Goal: Task Accomplishment & Management: Use online tool/utility

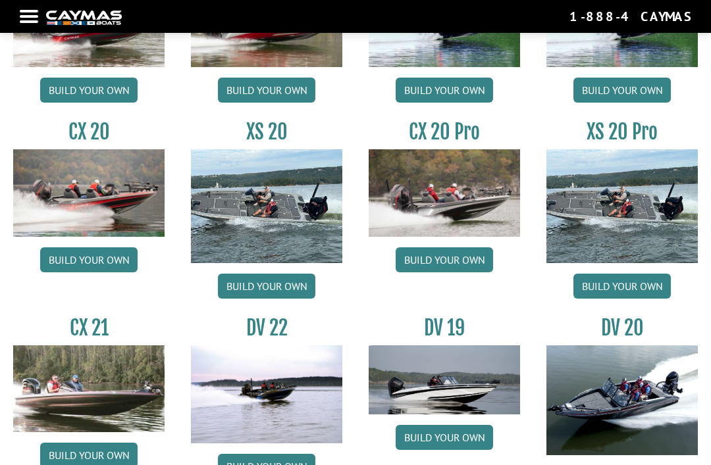
scroll to position [1135, 0]
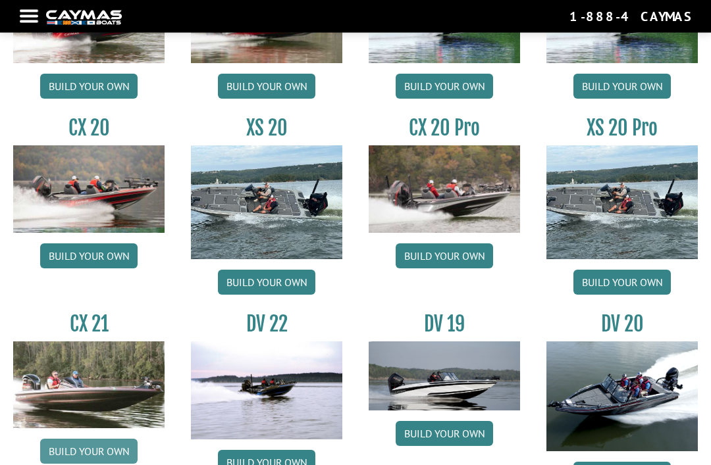
click at [63, 462] on link "Build your own" at bounding box center [88, 451] width 97 height 25
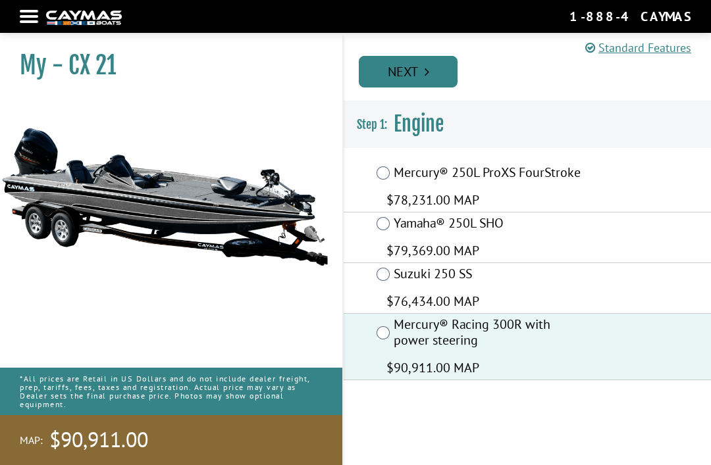
click at [428, 70] on icon "Pagination" at bounding box center [426, 71] width 5 height 13
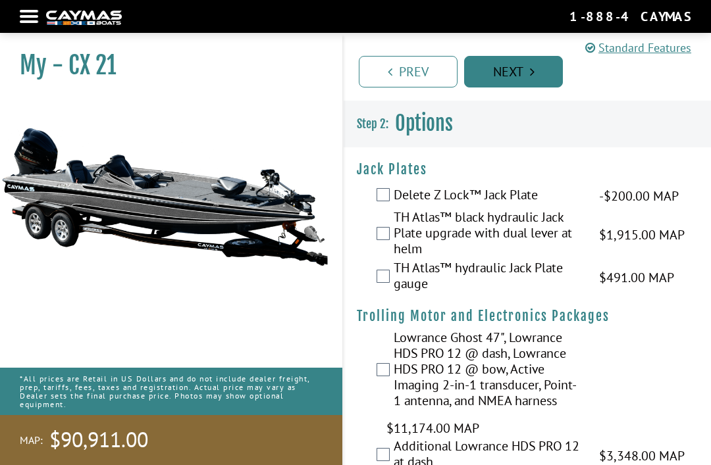
scroll to position [26, 0]
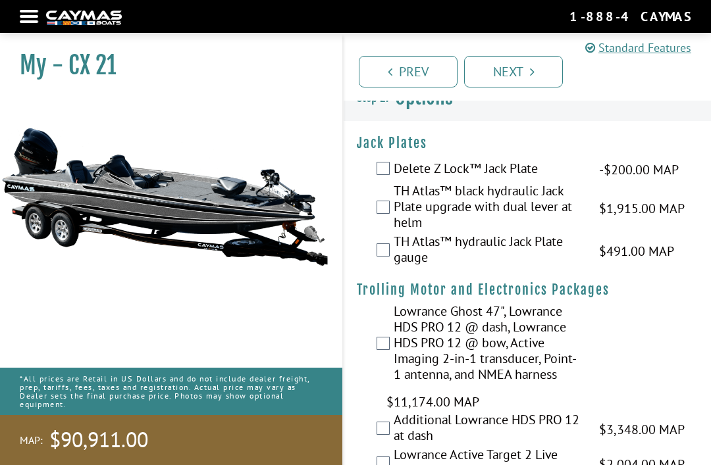
click at [397, 261] on label "TH Atlas™ hydraulic Jack Plate gauge" at bounding box center [487, 251] width 189 height 35
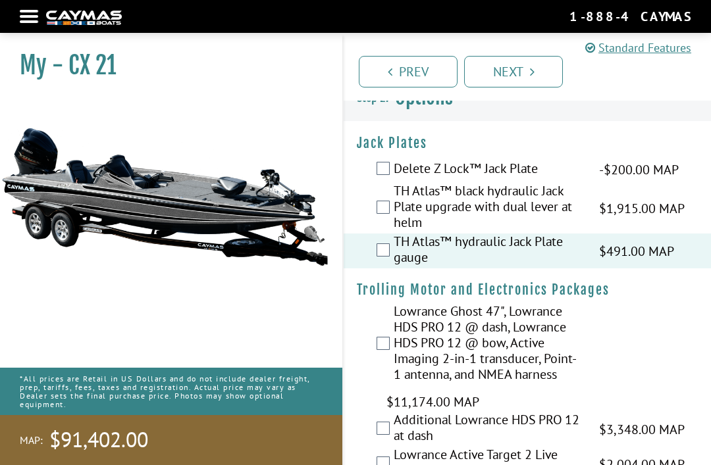
click at [393, 204] on label "TH Atlas™ black hydraulic Jack Plate upgrade with dual lever at helm" at bounding box center [487, 208] width 189 height 51
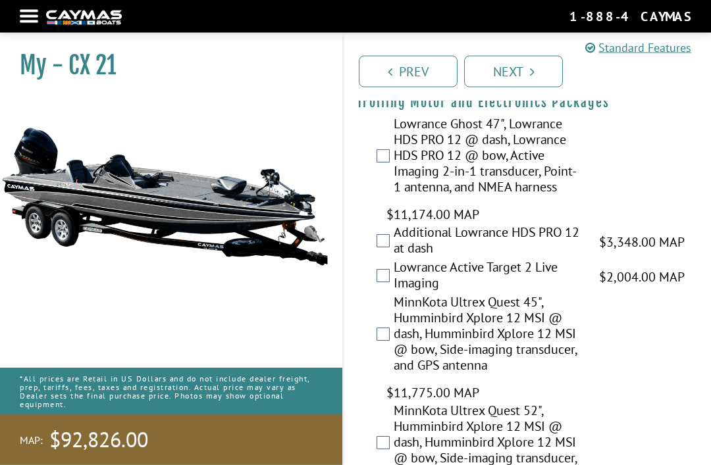
scroll to position [213, 0]
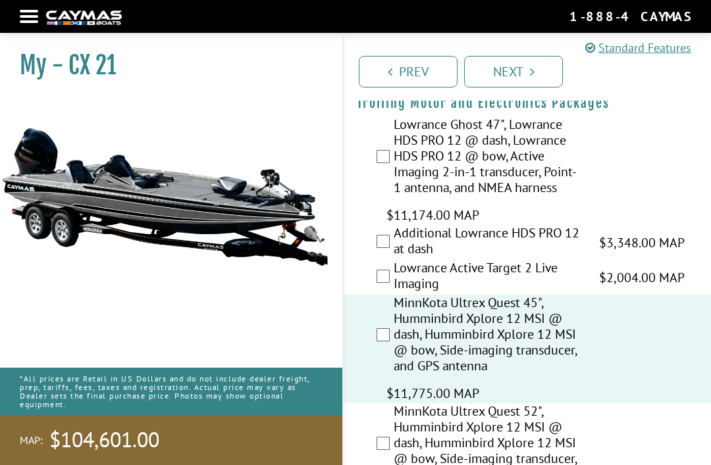
click at [559, 54] on li "Next" at bounding box center [513, 71] width 99 height 34
click at [526, 73] on link "Next" at bounding box center [513, 72] width 99 height 32
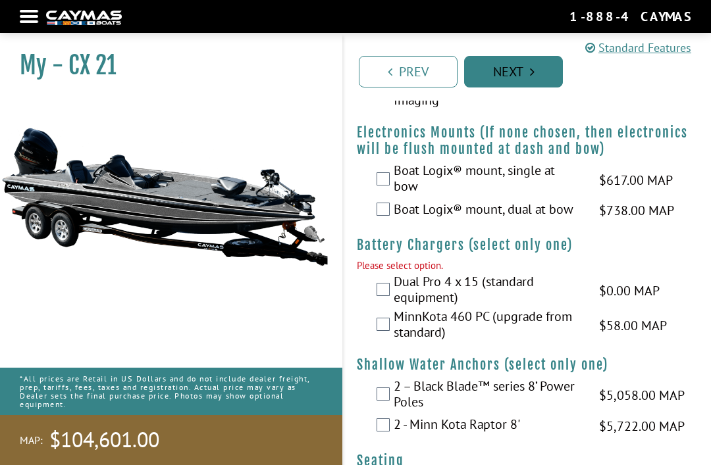
scroll to position [869, 0]
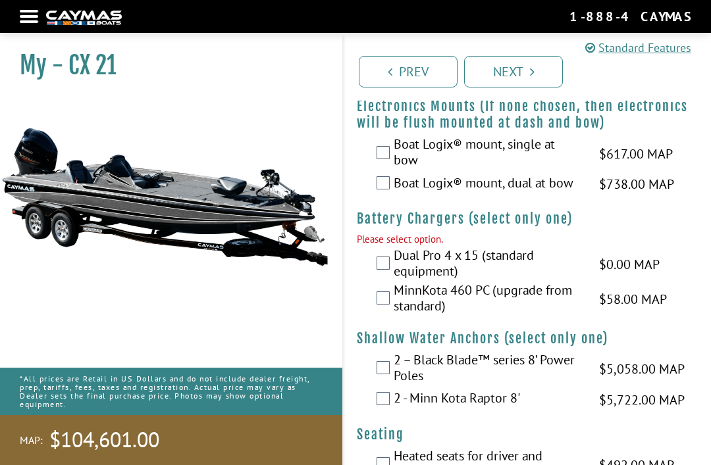
click at [394, 282] on label "MinnKota 460 PC (upgrade from standard)" at bounding box center [487, 299] width 189 height 35
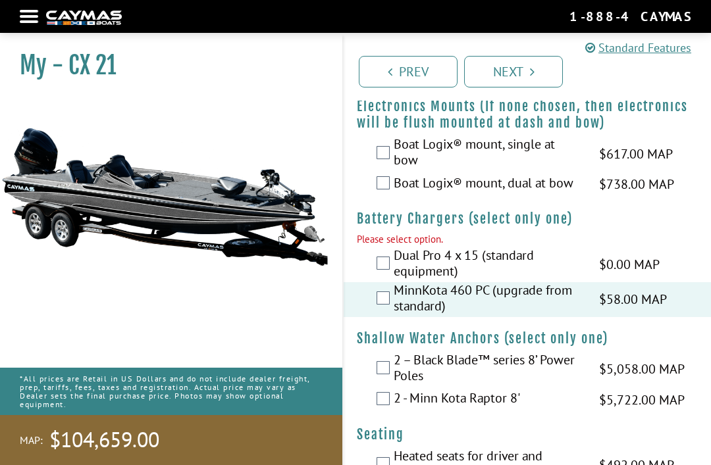
click at [393, 390] on label "2 - Minn Kota Raptor 8'" at bounding box center [487, 399] width 189 height 19
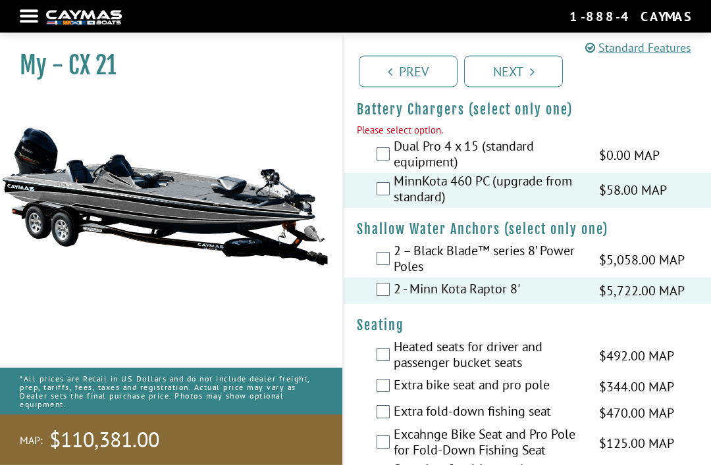
scroll to position [978, 0]
click at [395, 339] on label "Heated seats for driver and passenger bucket seats" at bounding box center [487, 356] width 189 height 35
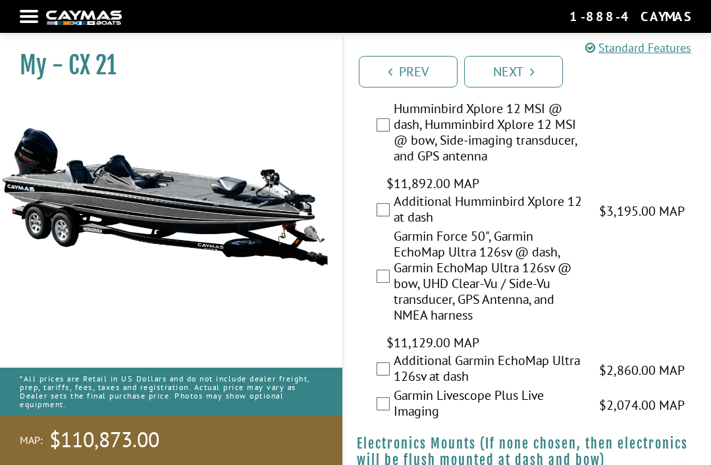
scroll to position [530, 0]
